Goal: Task Accomplishment & Management: Manage account settings

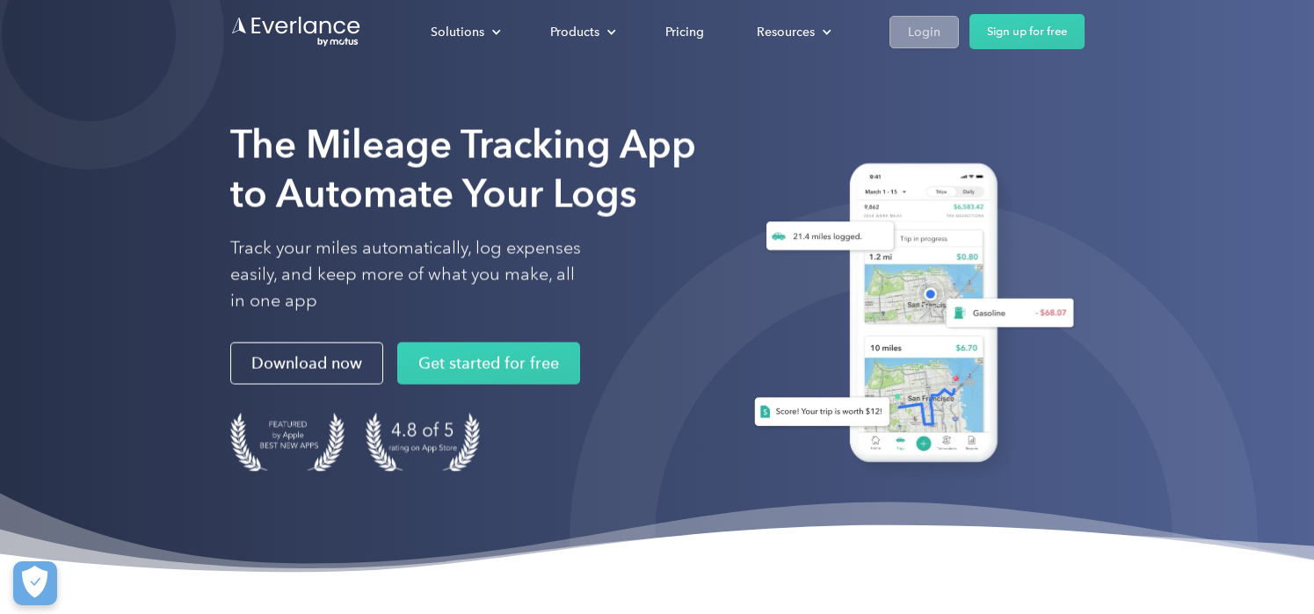
click at [914, 21] on div "Login" at bounding box center [924, 32] width 33 height 22
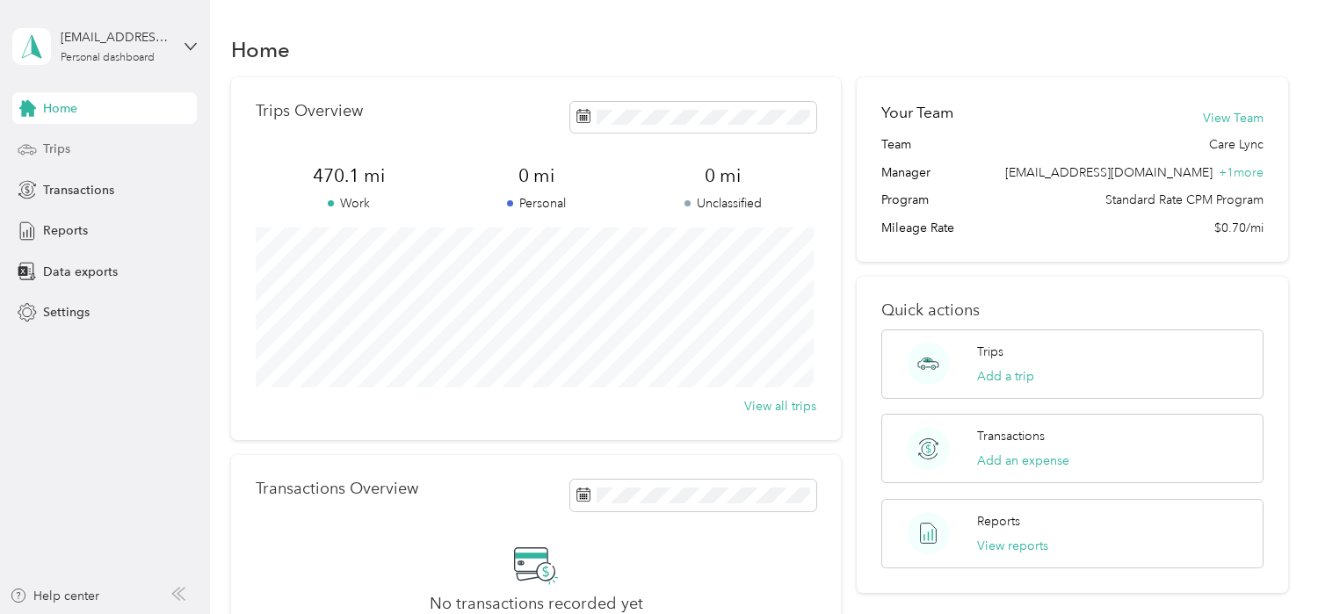
click at [61, 150] on span "Trips" at bounding box center [56, 149] width 27 height 18
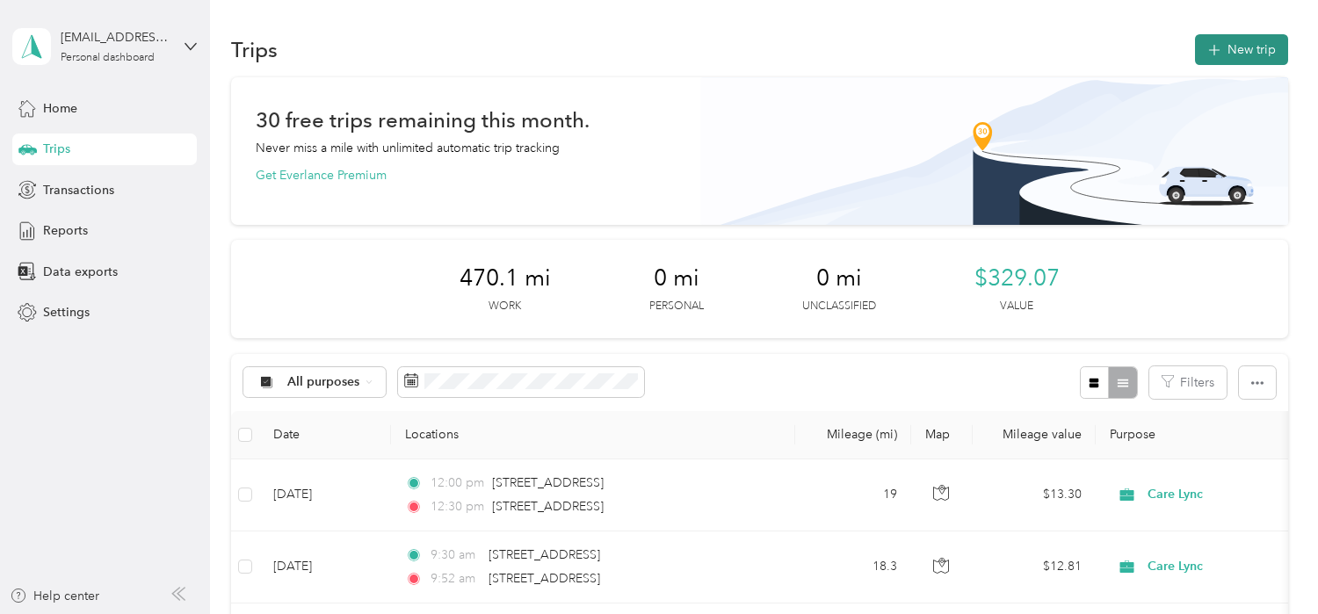
click at [1226, 50] on button "New trip" at bounding box center [1241, 49] width 93 height 31
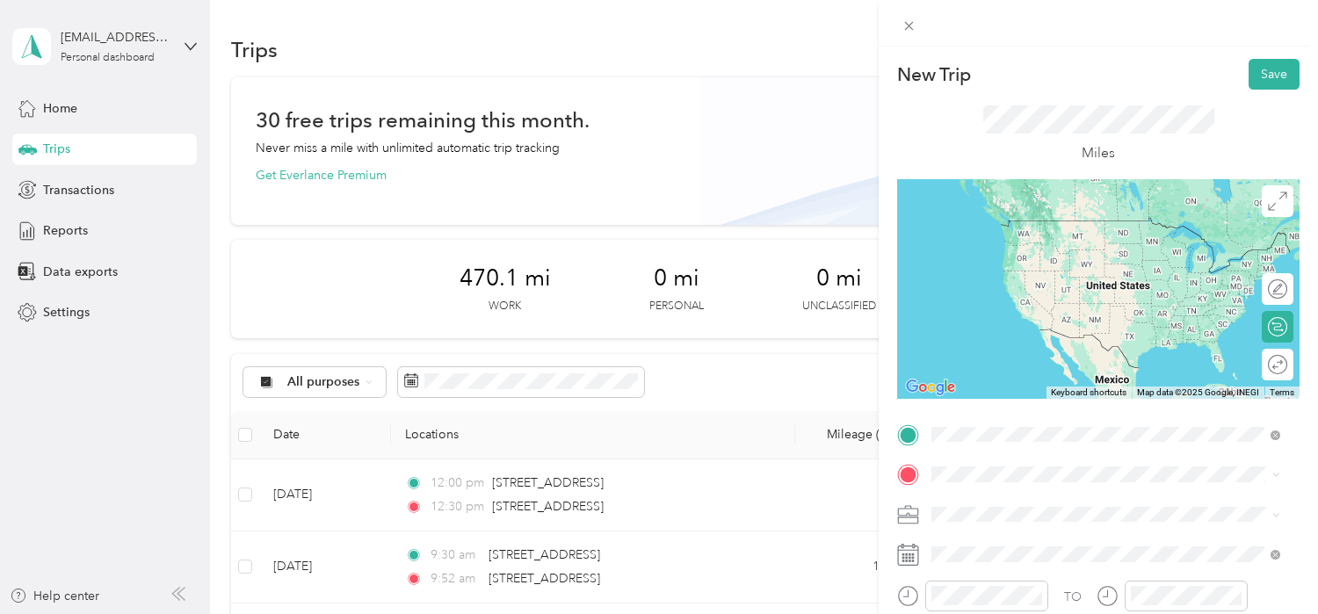
click at [1033, 504] on span "[STREET_ADDRESS][US_STATE]" at bounding box center [1053, 498] width 176 height 16
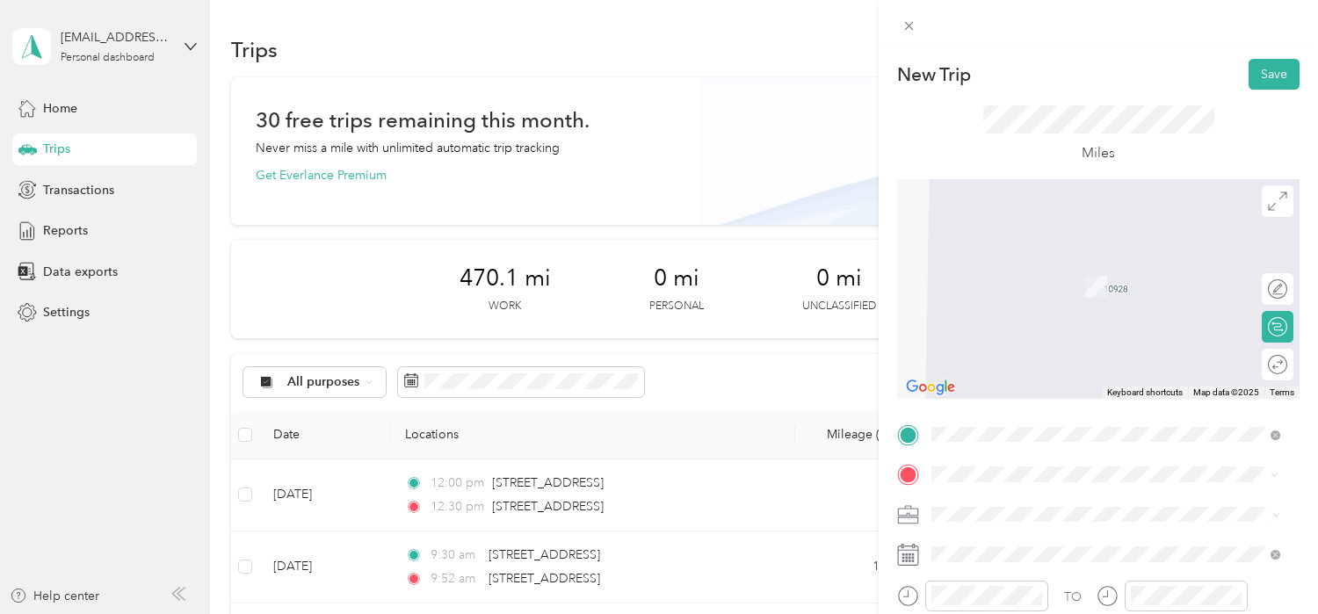
click at [1062, 260] on span "[STREET_ADDRESS][US_STATE]" at bounding box center [1053, 260] width 176 height 16
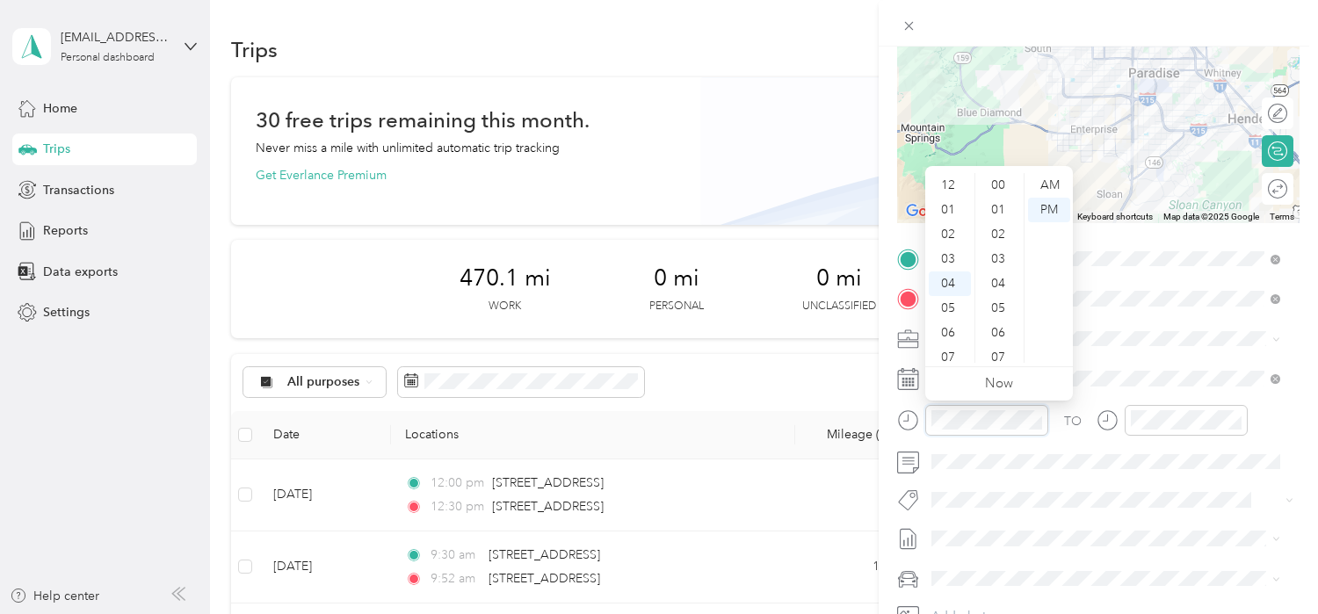
scroll to position [1286, 0]
click at [880, 397] on form "New Trip Save This trip cannot be edited because it is either under review, app…" at bounding box center [1098, 276] width 439 height 786
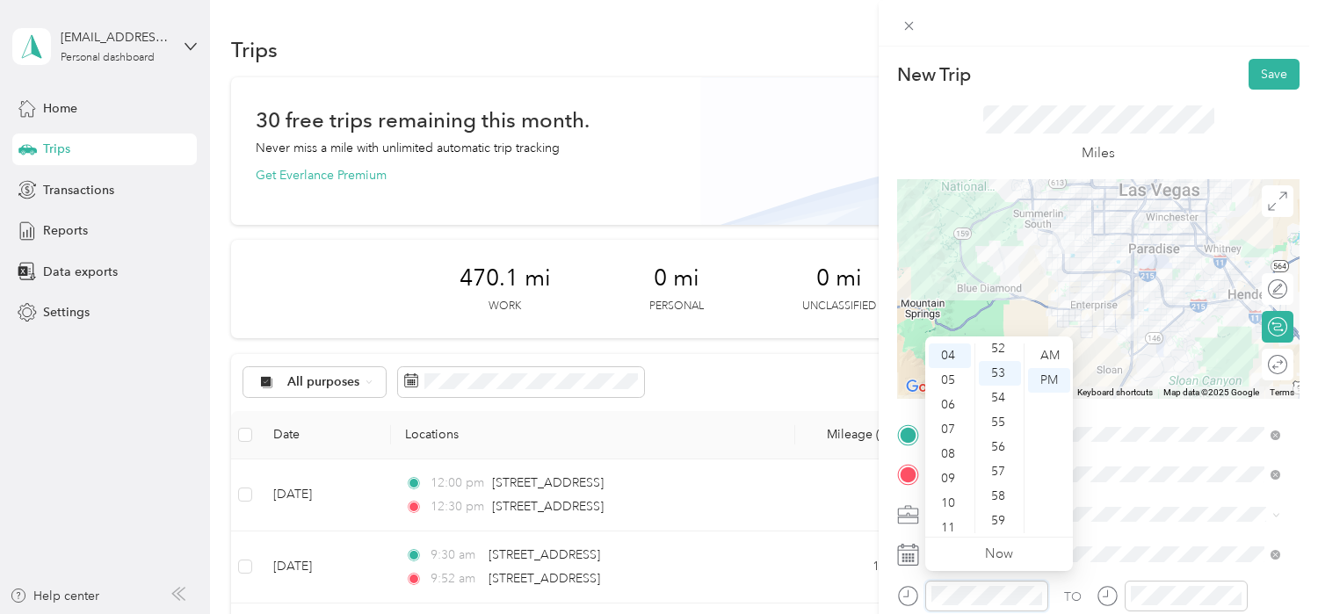
scroll to position [88, 0]
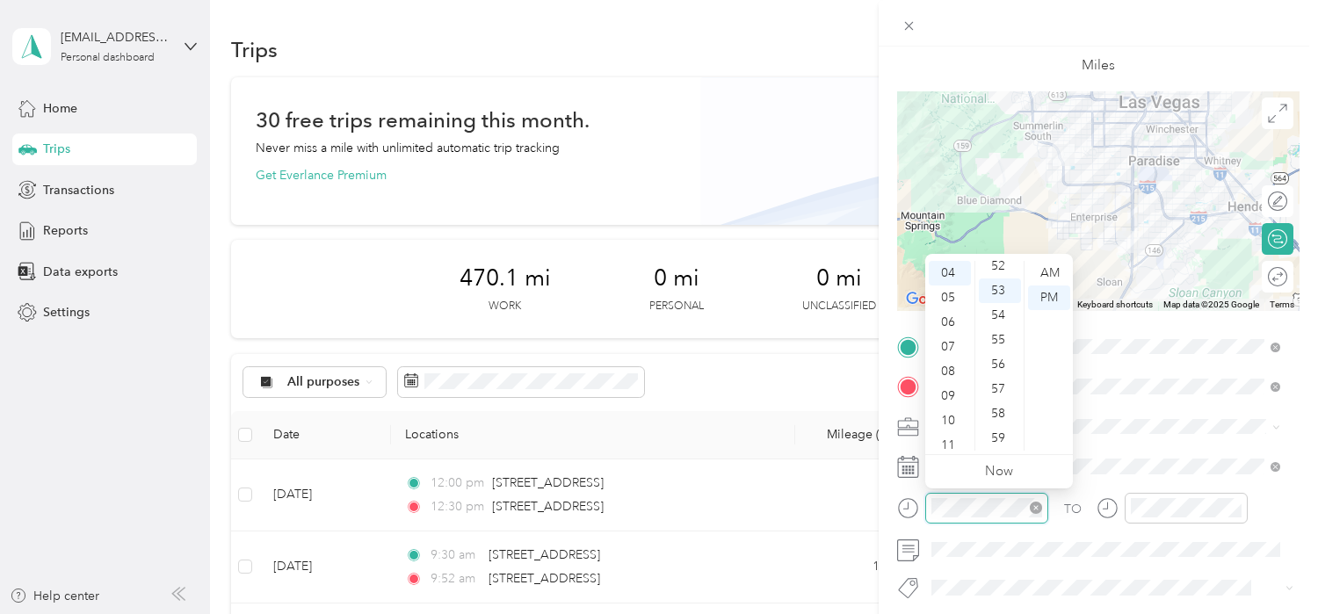
click at [1041, 510] on icon "close-circle" at bounding box center [1036, 508] width 12 height 12
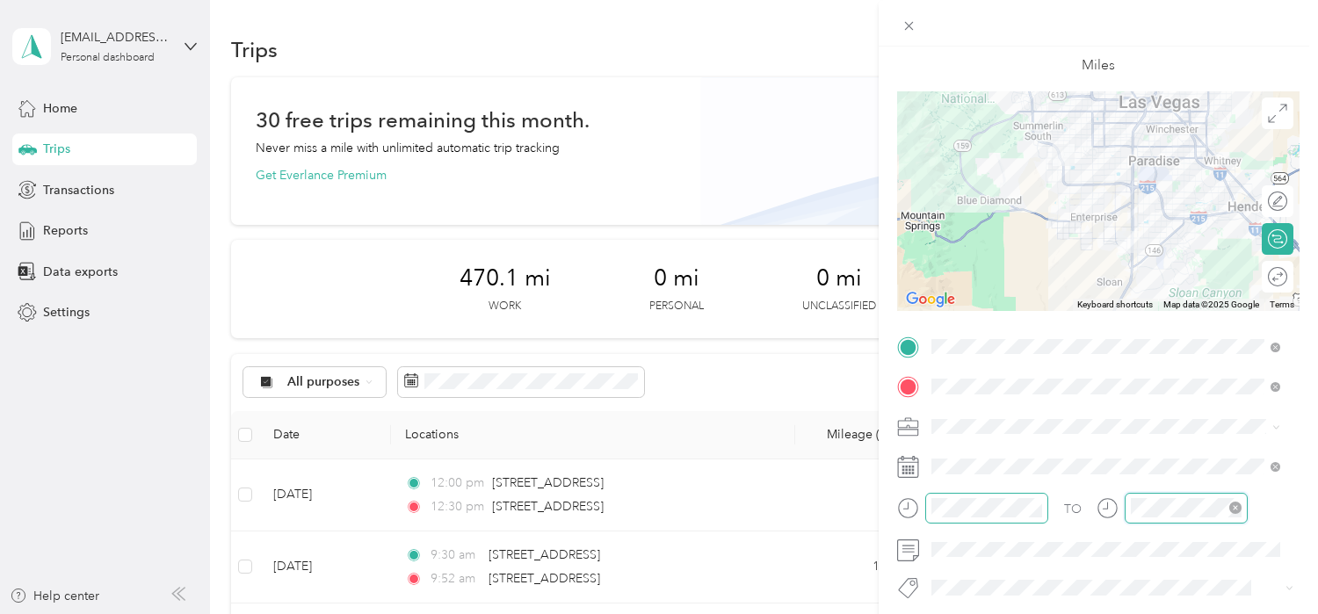
scroll to position [1286, 0]
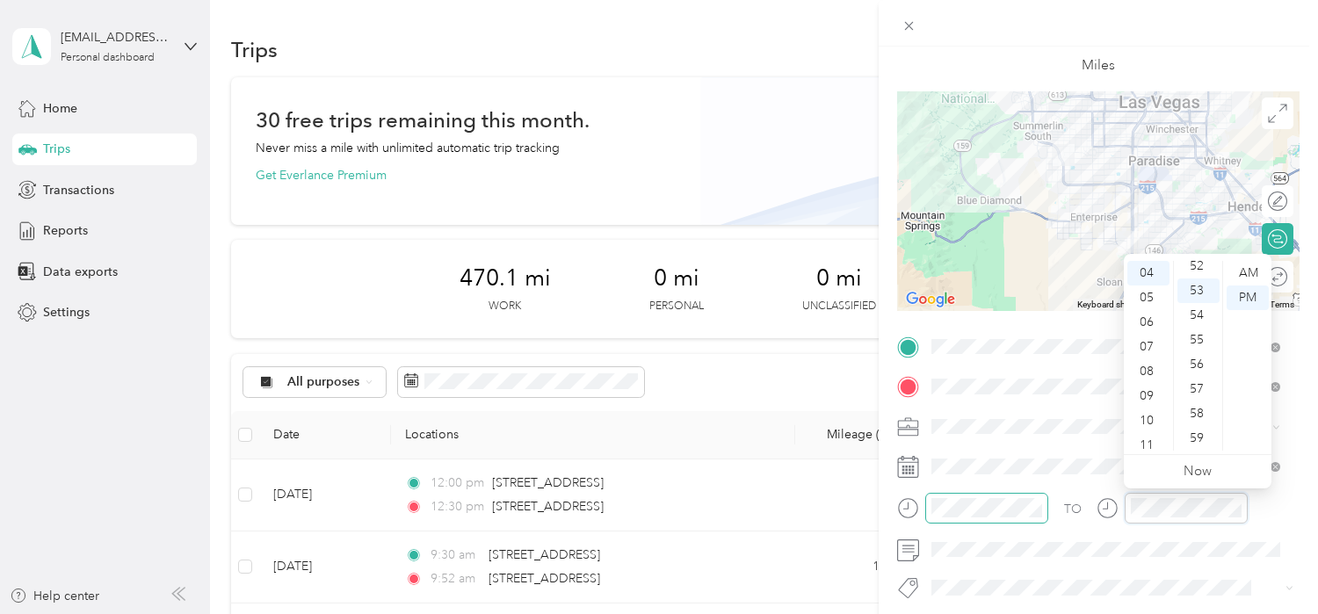
click at [1078, 496] on div "TO" at bounding box center [1098, 514] width 402 height 43
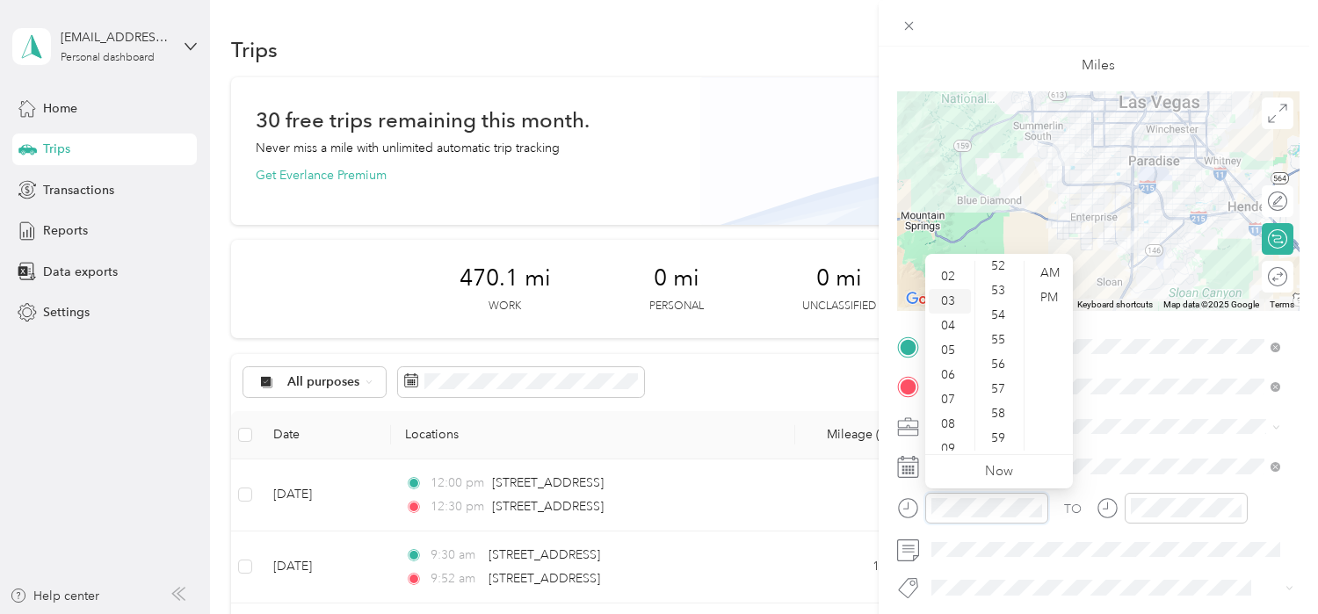
scroll to position [0, 0]
click at [949, 319] on div "02" at bounding box center [950, 322] width 42 height 25
click at [1052, 301] on div "PM" at bounding box center [1049, 298] width 42 height 25
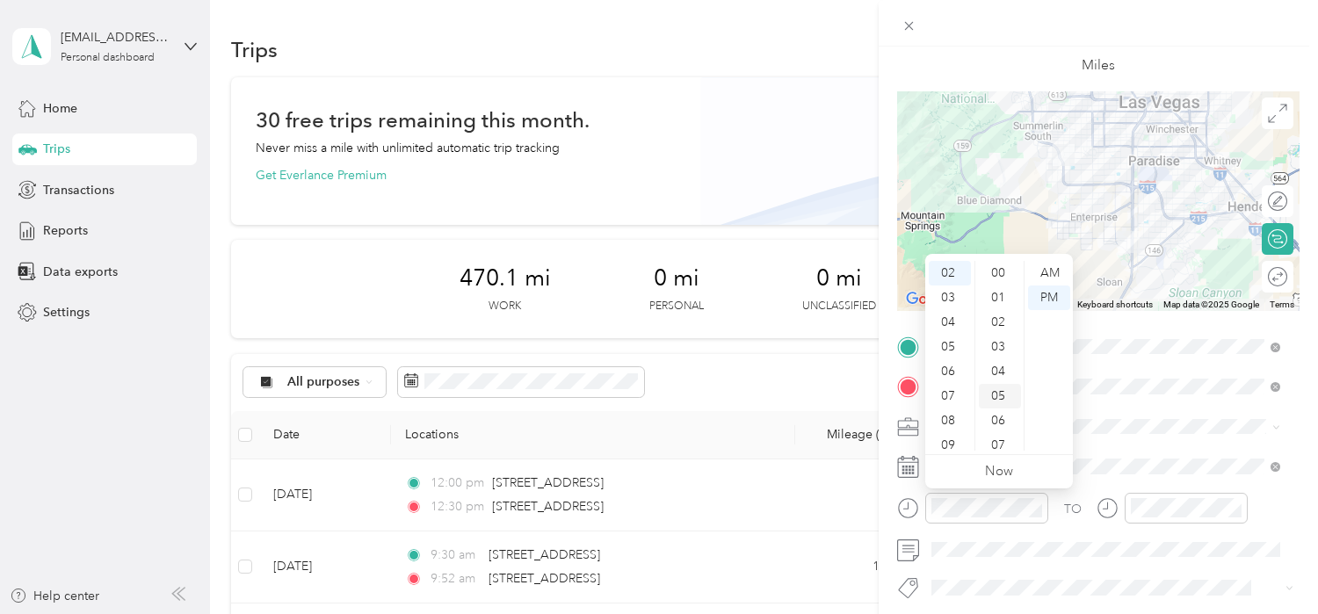
click at [997, 395] on div "05" at bounding box center [1000, 396] width 42 height 25
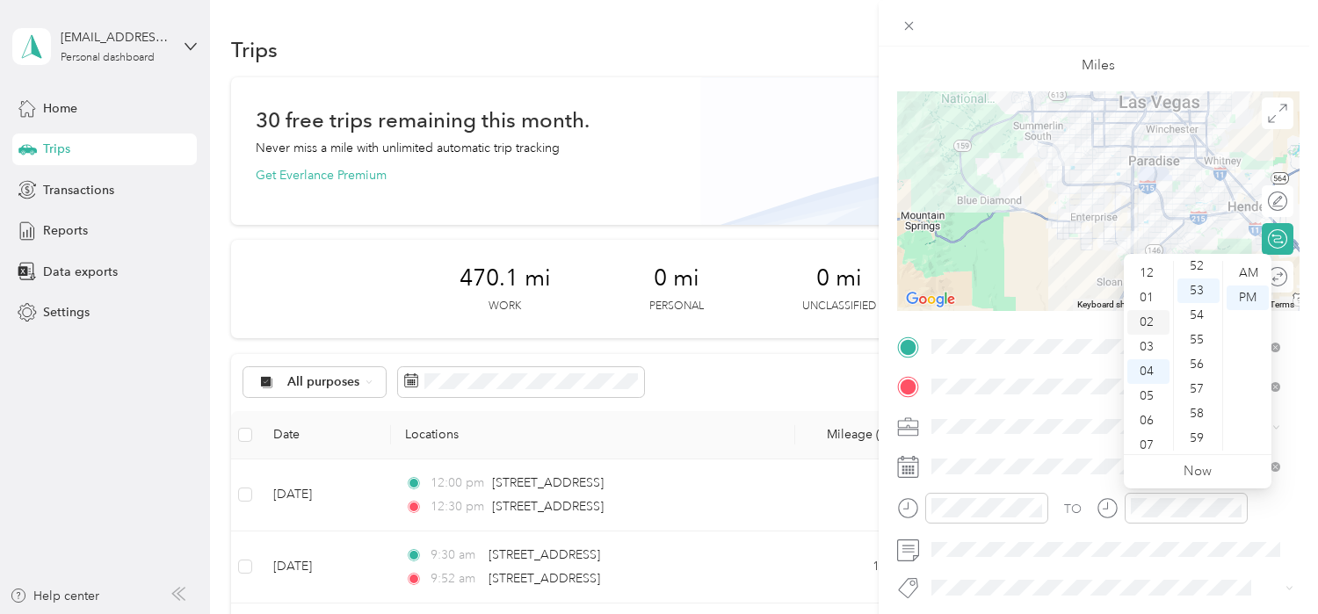
click at [1145, 318] on div "02" at bounding box center [1148, 322] width 42 height 25
click at [1203, 386] on div "32" at bounding box center [1199, 389] width 42 height 25
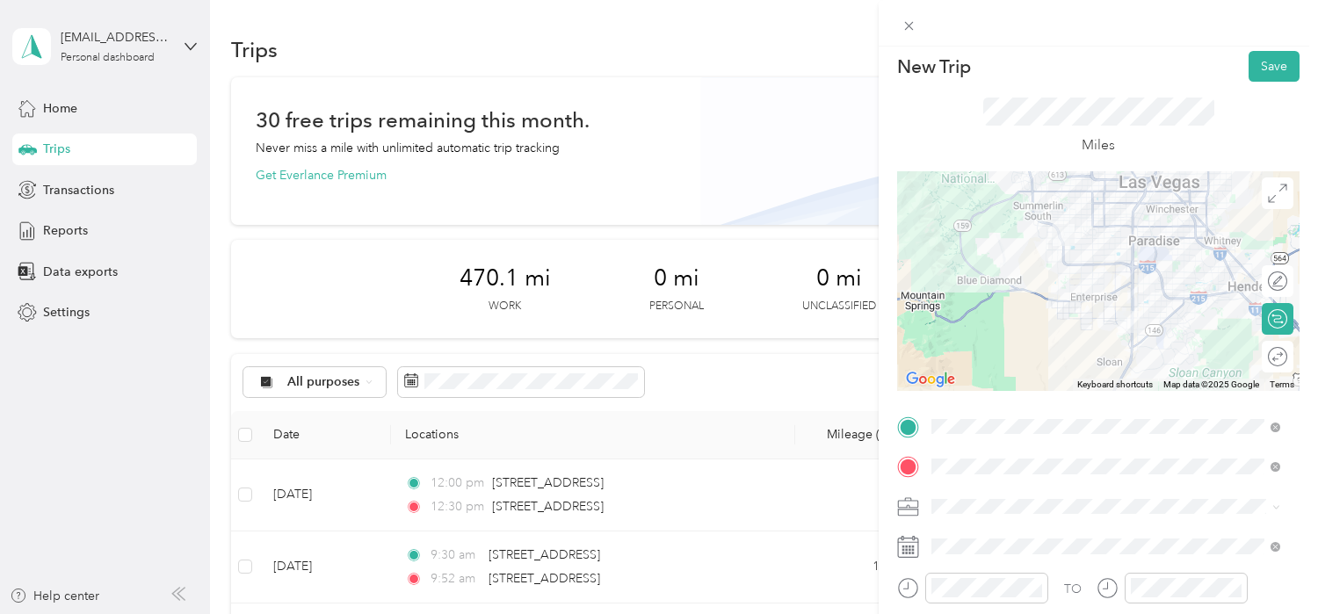
scroll to position [0, 0]
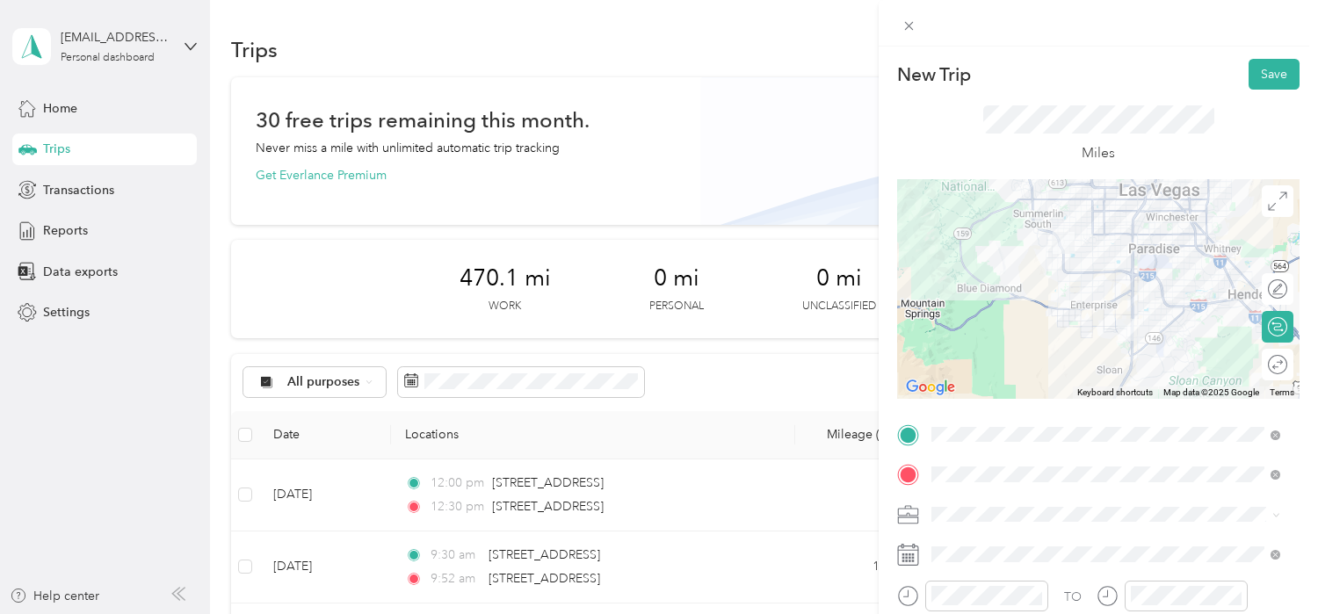
click at [1111, 301] on div at bounding box center [1098, 289] width 402 height 220
click at [1107, 306] on div at bounding box center [1098, 289] width 402 height 220
click at [1129, 295] on div at bounding box center [1098, 289] width 402 height 220
click at [1261, 72] on button "Save" at bounding box center [1274, 74] width 51 height 31
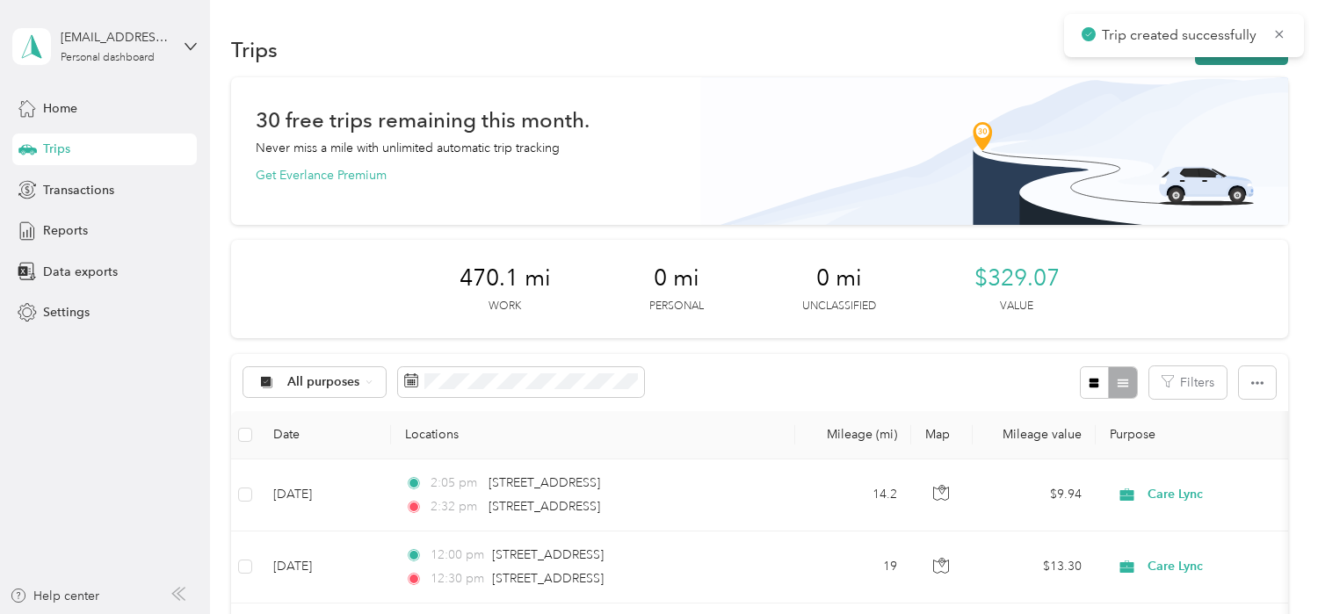
click at [1241, 63] on button "New trip" at bounding box center [1241, 49] width 93 height 31
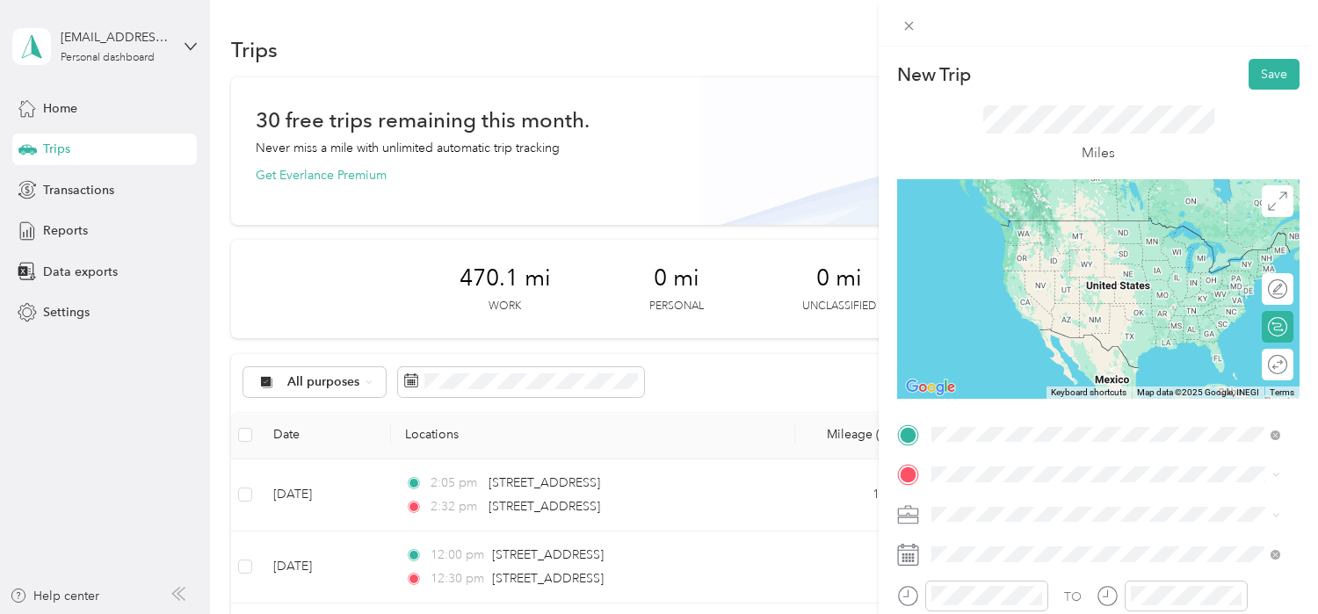
click at [1048, 226] on span "[STREET_ADDRESS][US_STATE]" at bounding box center [1053, 221] width 176 height 16
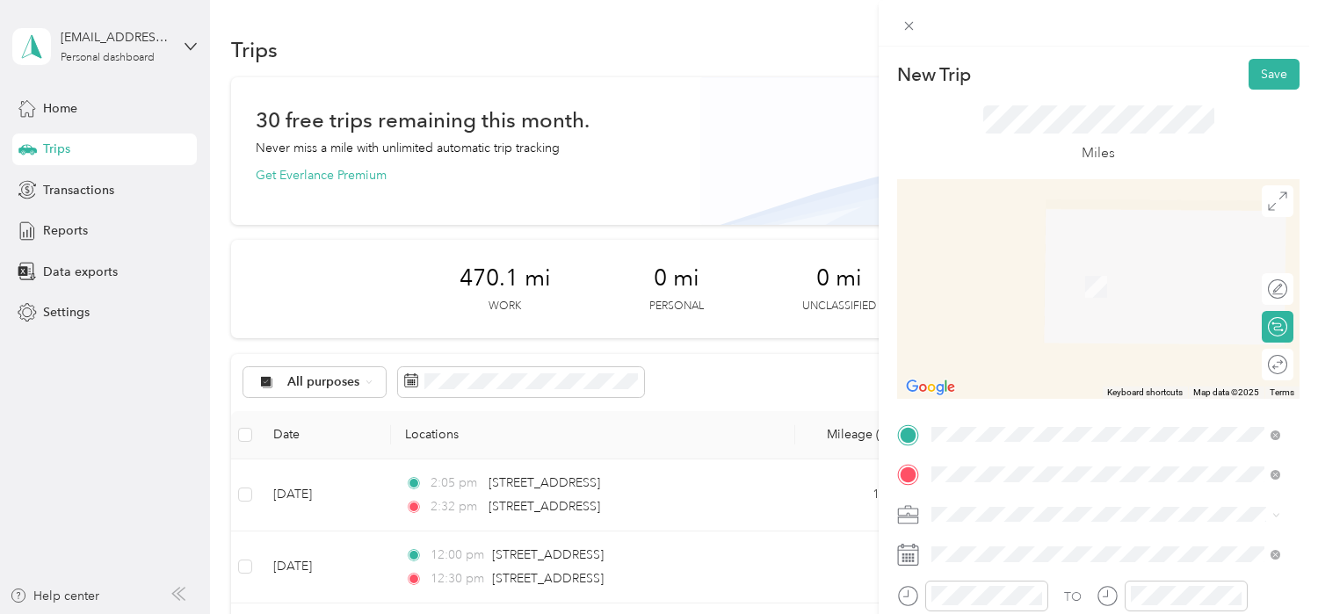
click at [1059, 267] on span "[STREET_ADDRESS][US_STATE]" at bounding box center [1053, 261] width 176 height 16
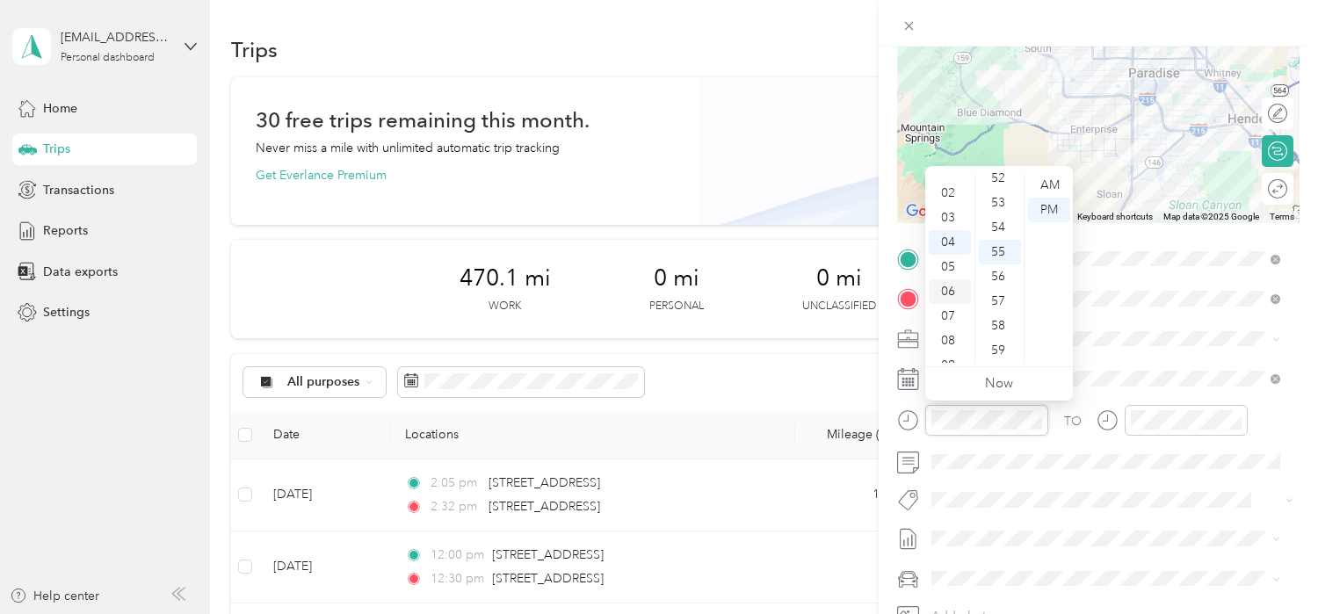
scroll to position [11, 0]
click at [946, 245] on div "03" at bounding box center [950, 248] width 42 height 25
click at [999, 246] on div "30" at bounding box center [1000, 252] width 42 height 25
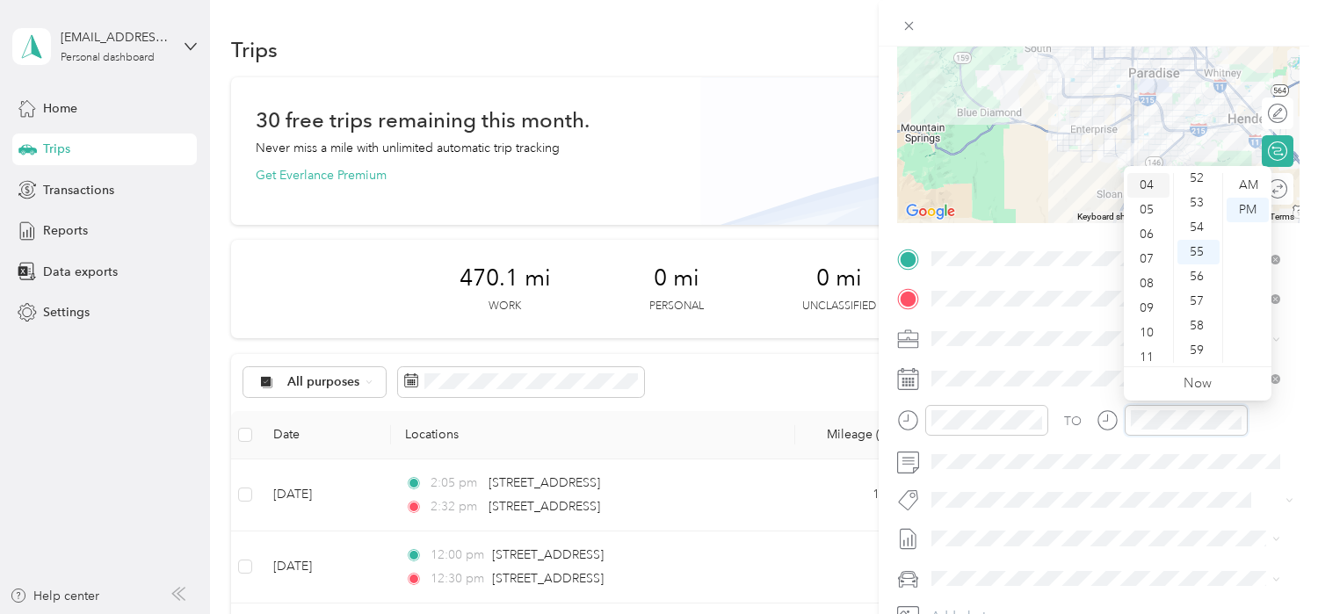
scroll to position [11, 0]
click at [1155, 246] on div "03" at bounding box center [1148, 248] width 42 height 25
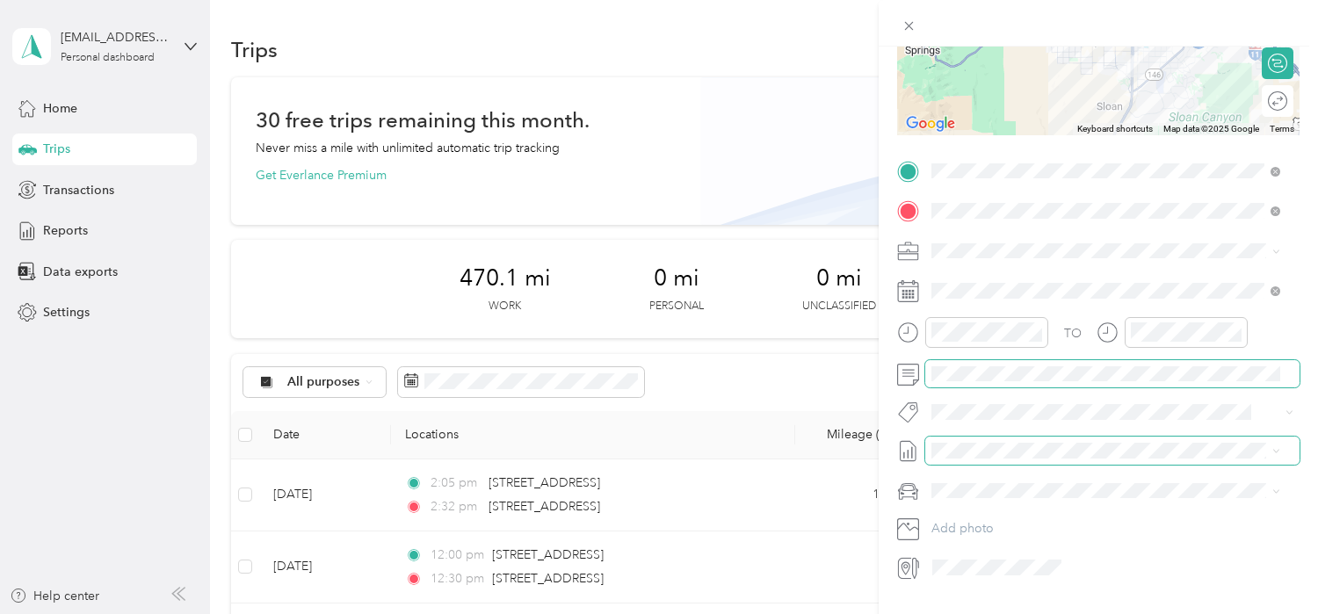
scroll to position [0, 0]
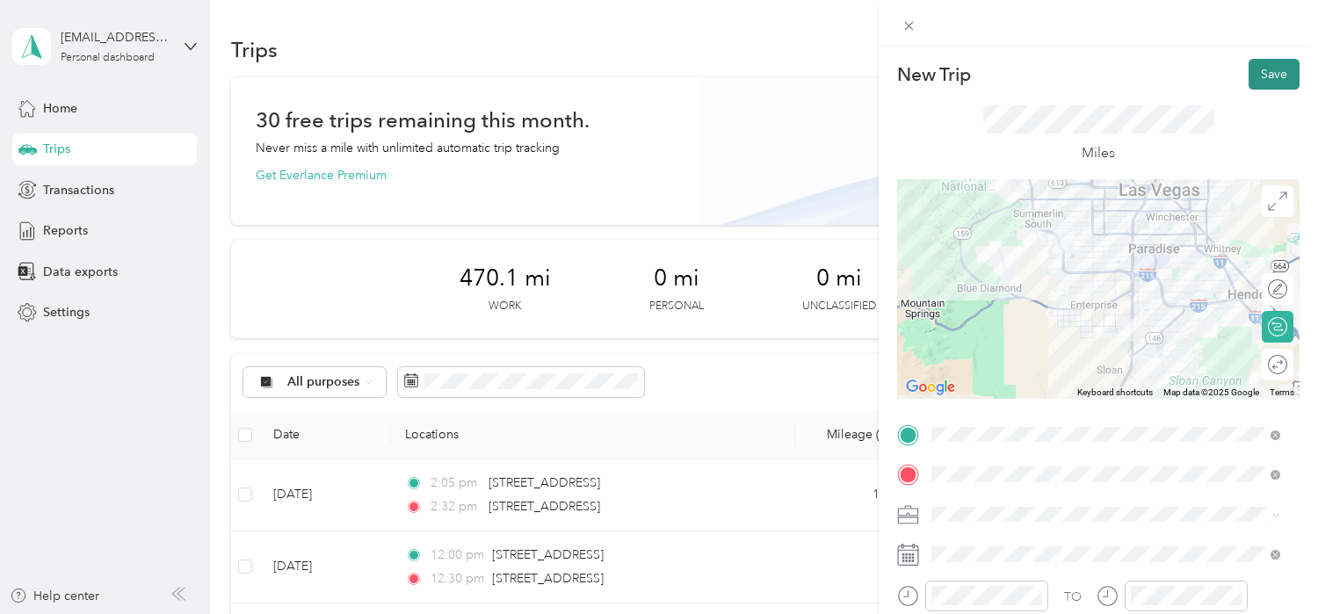
click at [1259, 79] on button "Save" at bounding box center [1274, 74] width 51 height 31
